Goal: Transaction & Acquisition: Purchase product/service

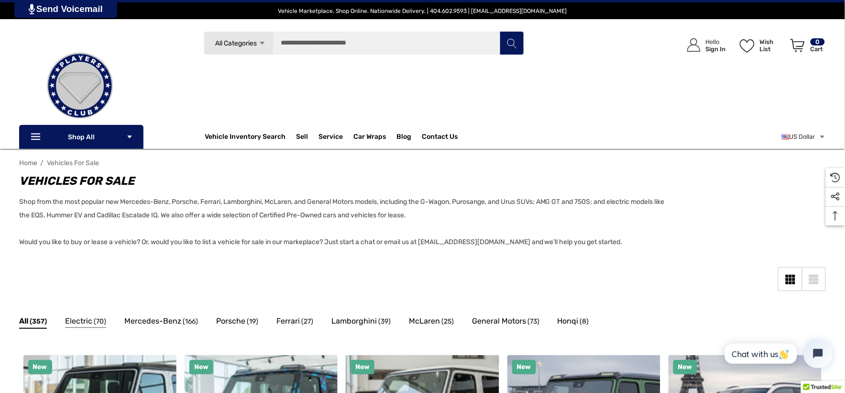
click at [81, 318] on span "Electric" at bounding box center [78, 321] width 27 height 12
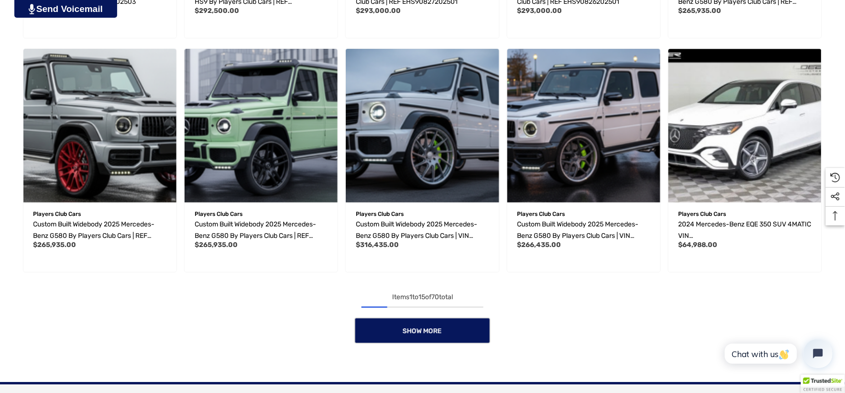
scroll to position [850, 0]
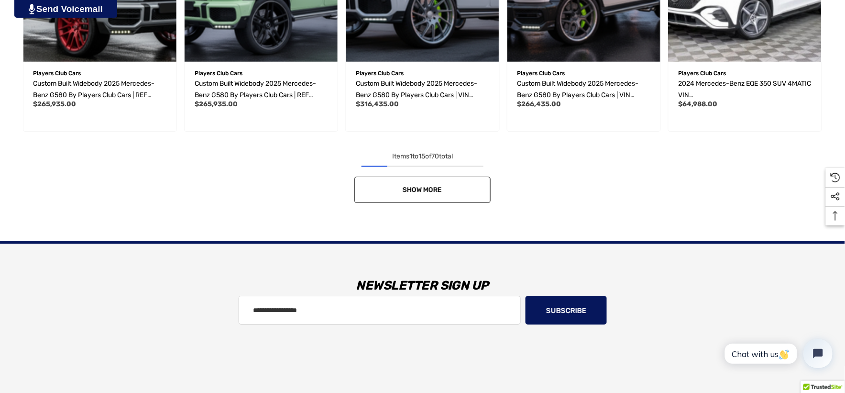
click at [399, 192] on link "Show More" at bounding box center [422, 190] width 136 height 26
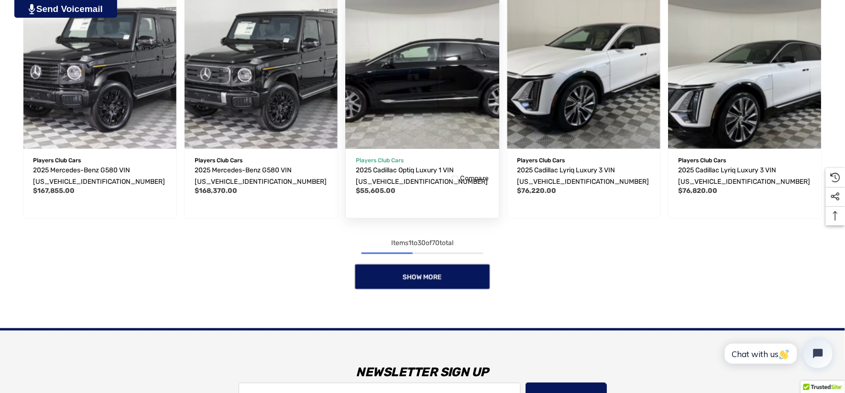
scroll to position [1488, 0]
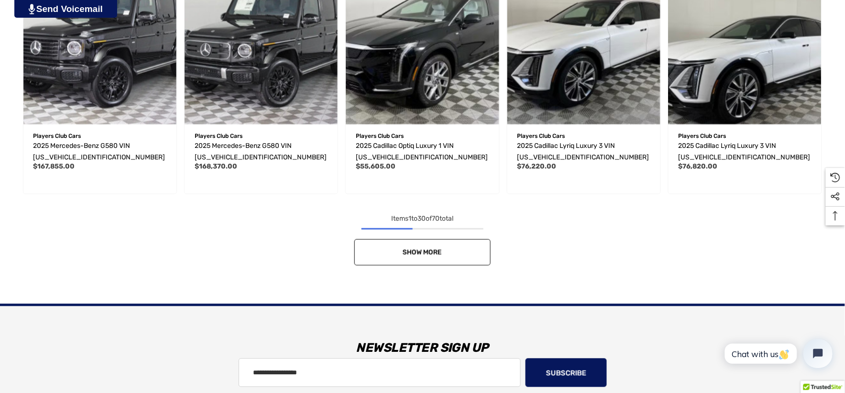
click at [407, 246] on link "Show More" at bounding box center [422, 252] width 136 height 26
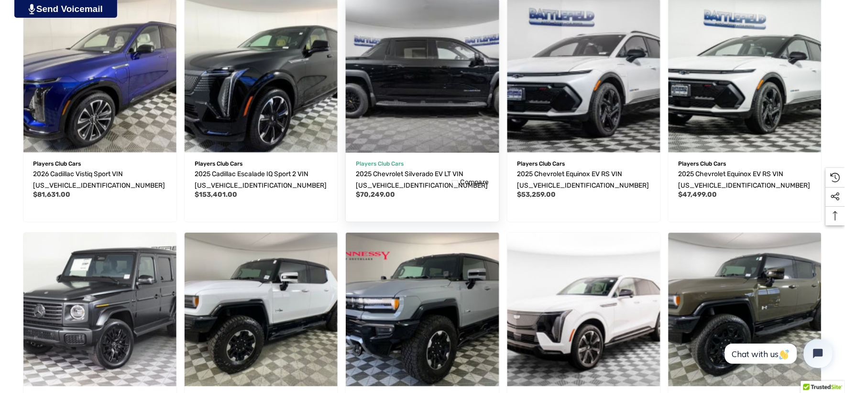
scroll to position [1754, 0]
